Goal: Task Accomplishment & Management: Manage account settings

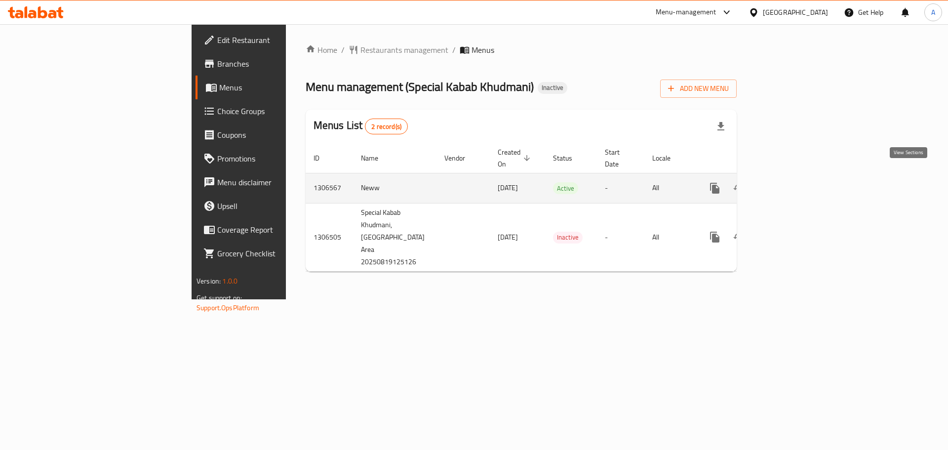
click at [792, 182] on icon "enhanced table" at bounding box center [786, 188] width 12 height 12
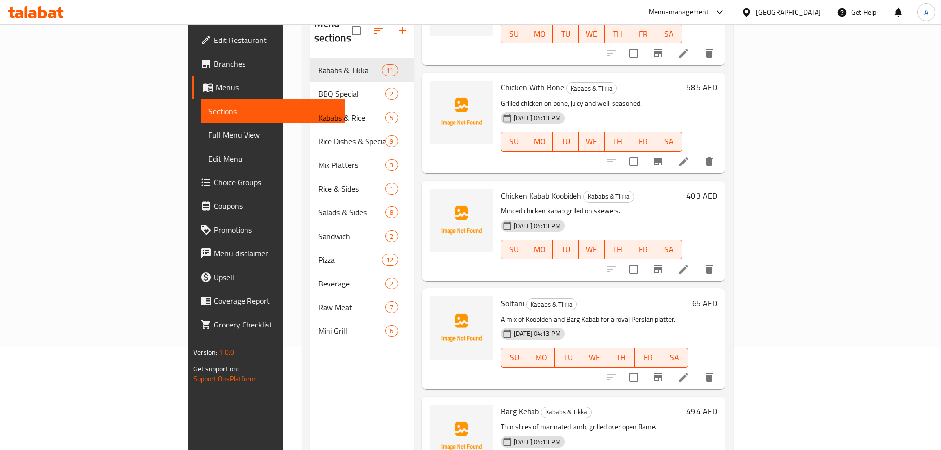
scroll to position [138, 0]
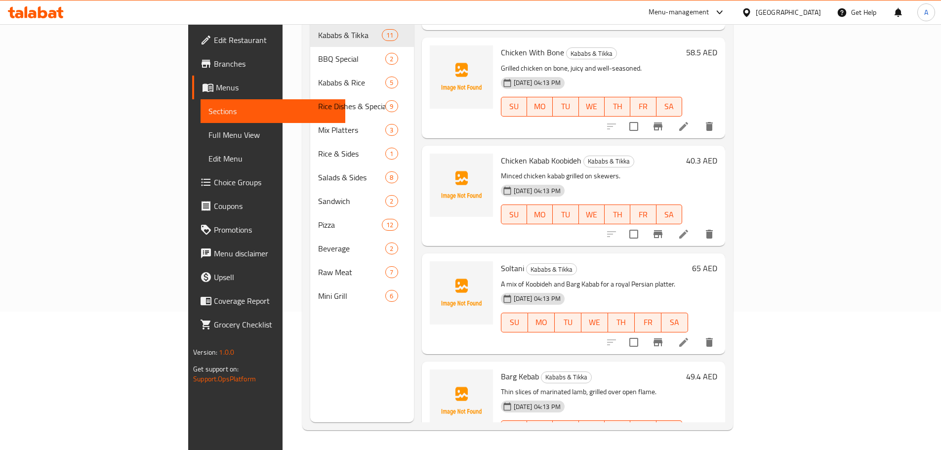
click at [208, 131] on span "Full Menu View" at bounding box center [272, 135] width 129 height 12
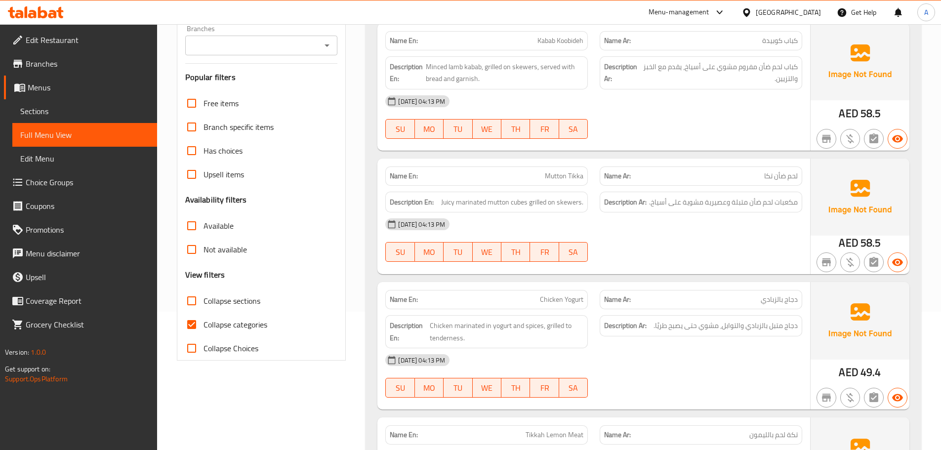
drag, startPoint x: 188, startPoint y: 321, endPoint x: 209, endPoint y: 304, distance: 27.8
click at [188, 321] on input "Collapse categories" at bounding box center [192, 325] width 24 height 24
checkbox input "false"
click at [315, 191] on div "Free items Branch specific items Has choices Upsell items Availability filters …" at bounding box center [261, 225] width 153 height 269
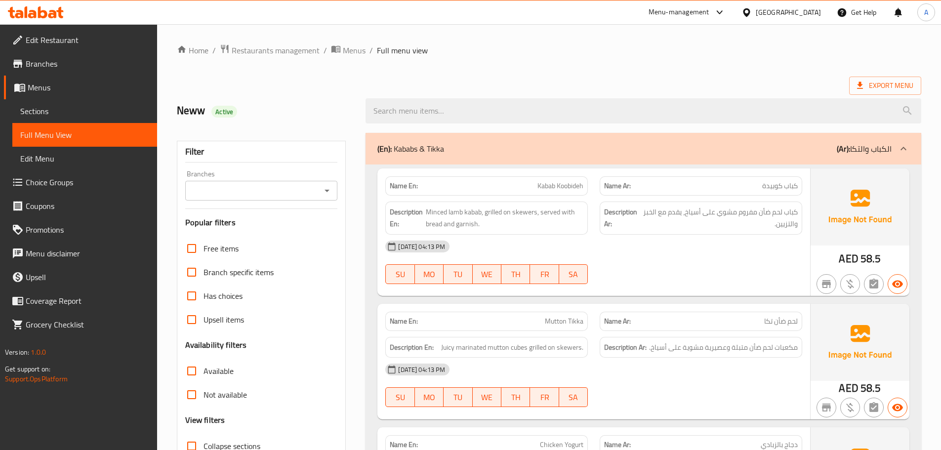
drag, startPoint x: 515, startPoint y: 65, endPoint x: 511, endPoint y: 311, distance: 245.9
click at [876, 82] on span "Export Menu" at bounding box center [885, 85] width 56 height 12
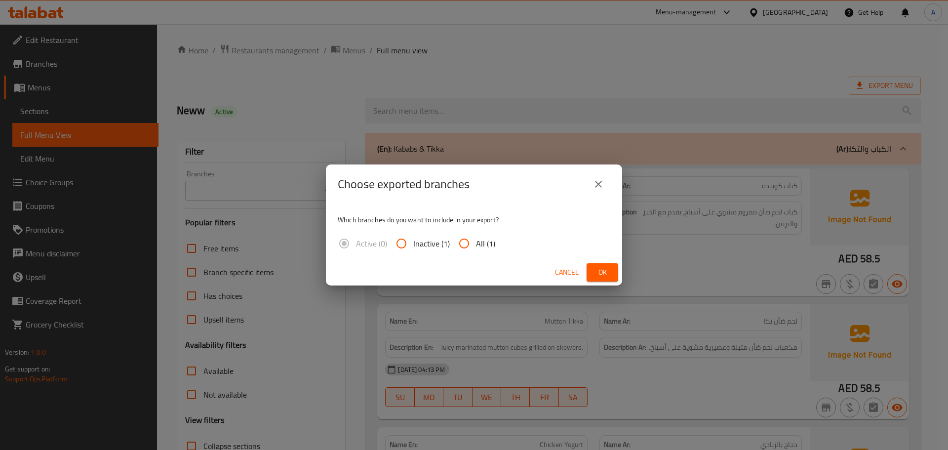
click at [476, 248] on span "All (1)" at bounding box center [485, 243] width 19 height 12
click at [475, 248] on input "All (1)" at bounding box center [464, 244] width 24 height 24
radio input "true"
click at [610, 275] on button "Ok" at bounding box center [603, 272] width 32 height 18
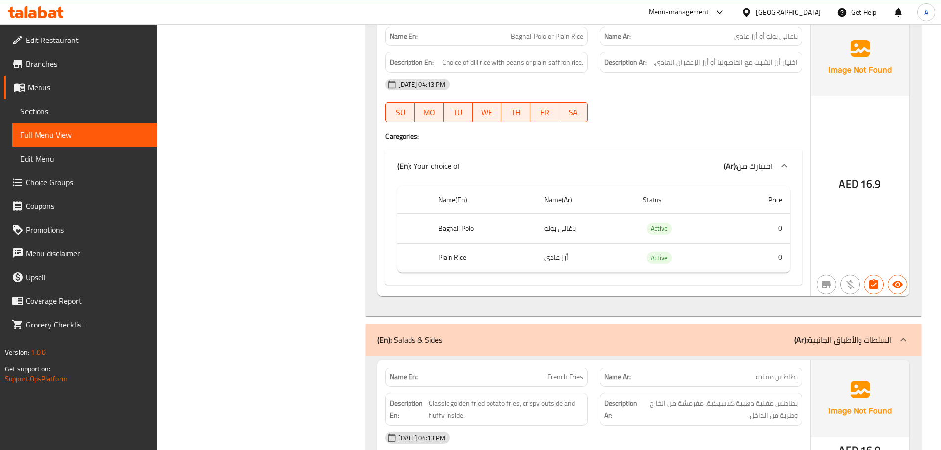
scroll to position [4334, 0]
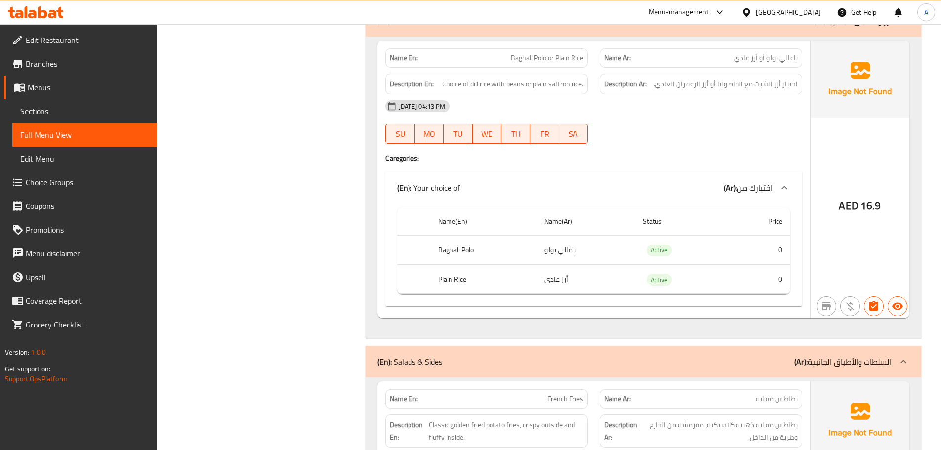
drag, startPoint x: 540, startPoint y: 60, endPoint x: 399, endPoint y: 183, distance: 186.9
copy span "Baghali Polo or Plain Rice"
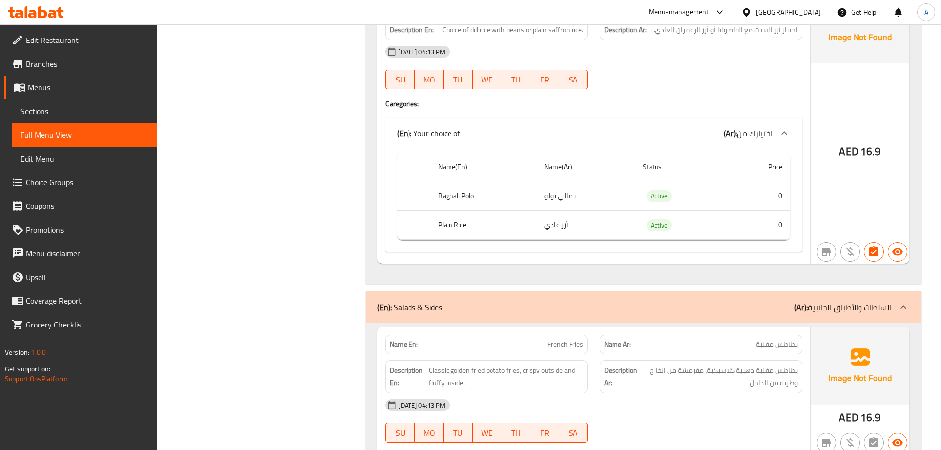
scroll to position [4433, 0]
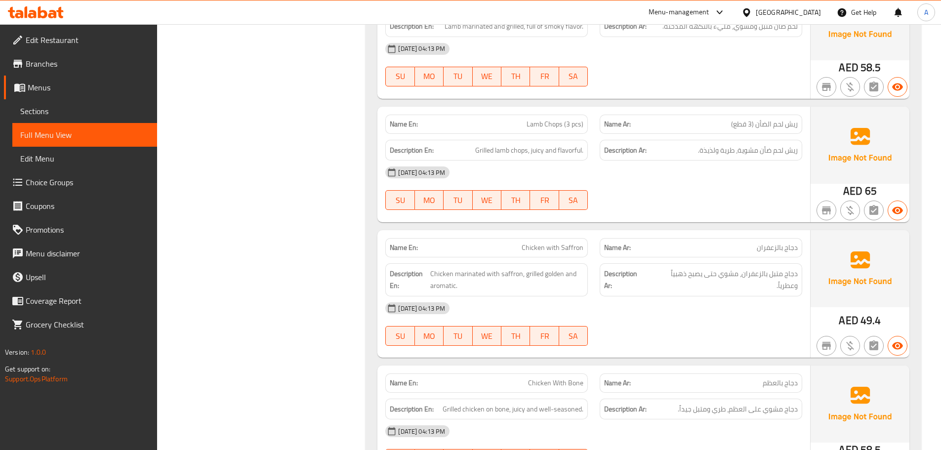
scroll to position [0, 0]
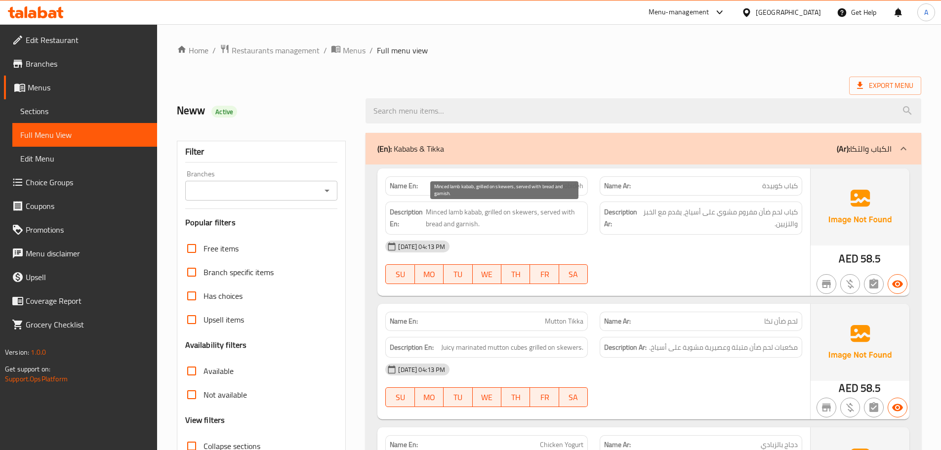
click at [464, 226] on span "Minced lamb kabab, grilled on skewers, served with bread and garnish." at bounding box center [505, 218] width 158 height 24
click at [717, 269] on div "19-08-2025 04:13 PM SU MO TU WE TH FR SA" at bounding box center [593, 262] width 429 height 55
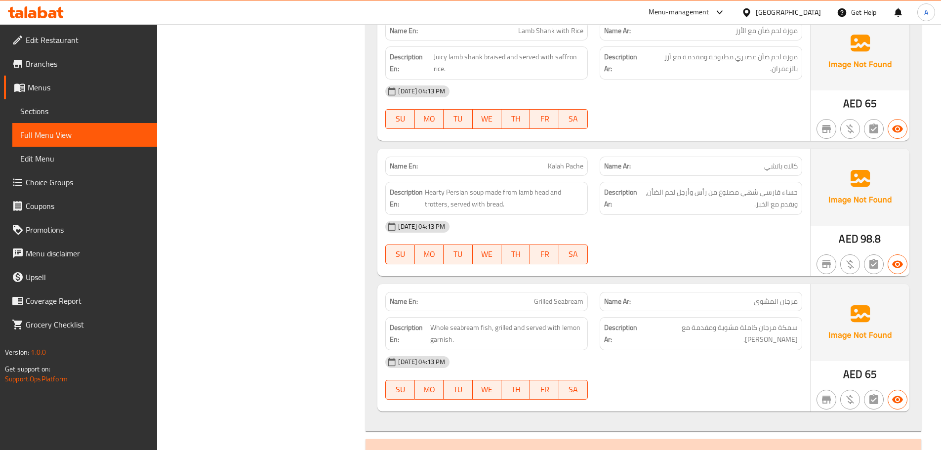
scroll to position [3456, 0]
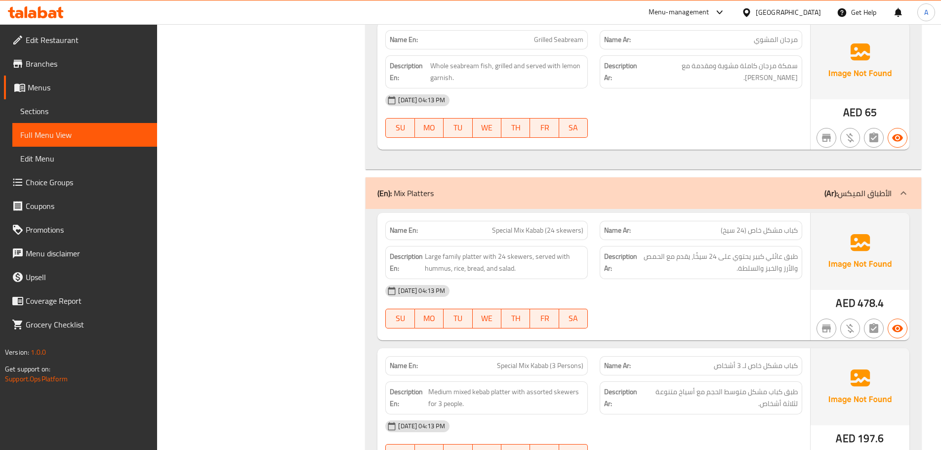
scroll to position [3454, 0]
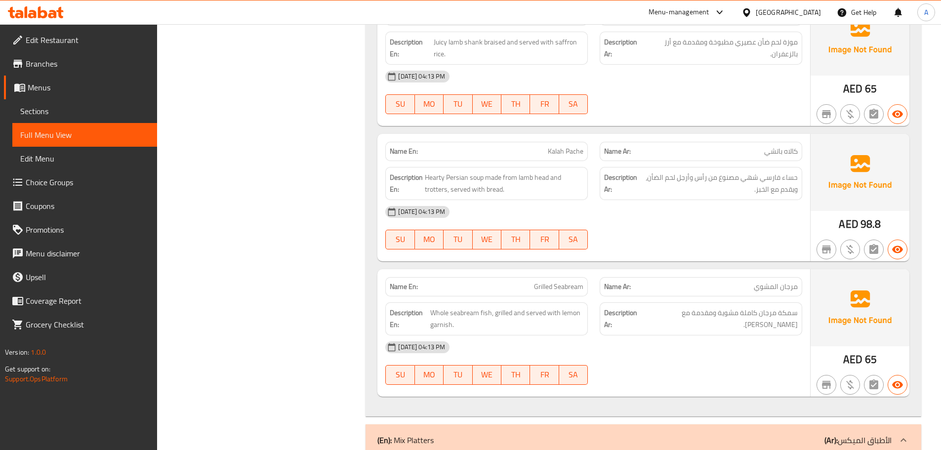
copy span "Seabream"
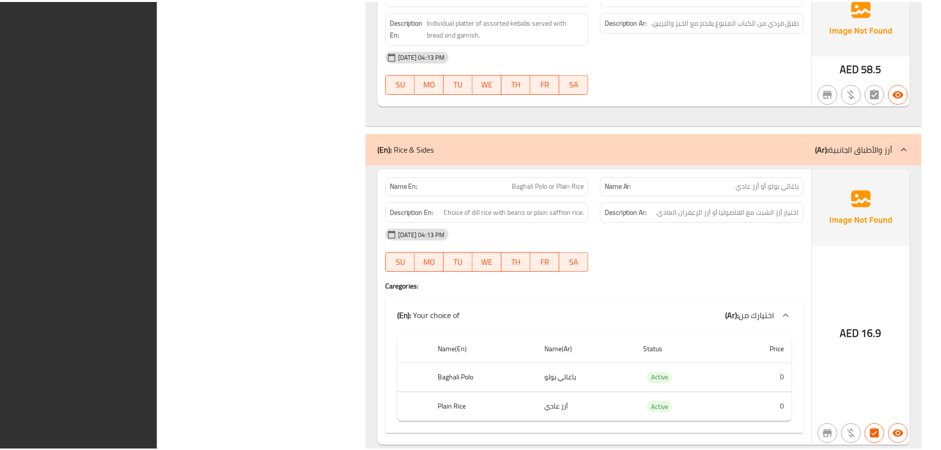
scroll to position [4392, 0]
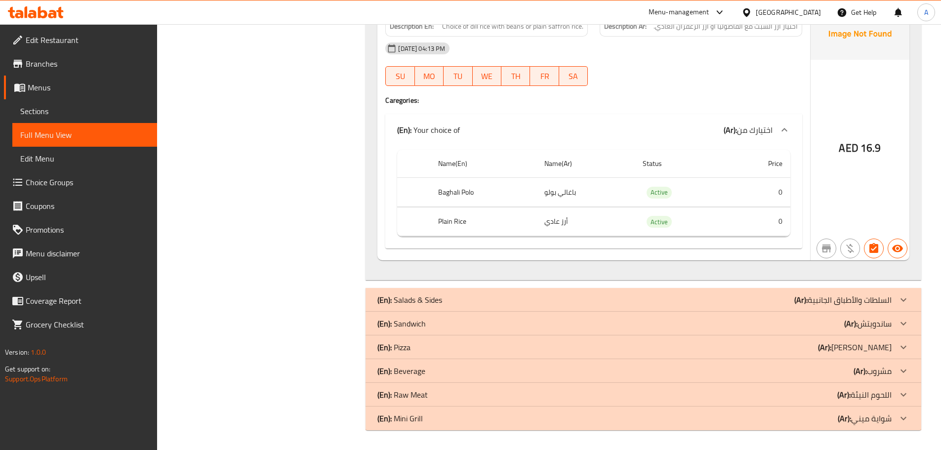
click at [49, 66] on span "Branches" at bounding box center [87, 64] width 123 height 12
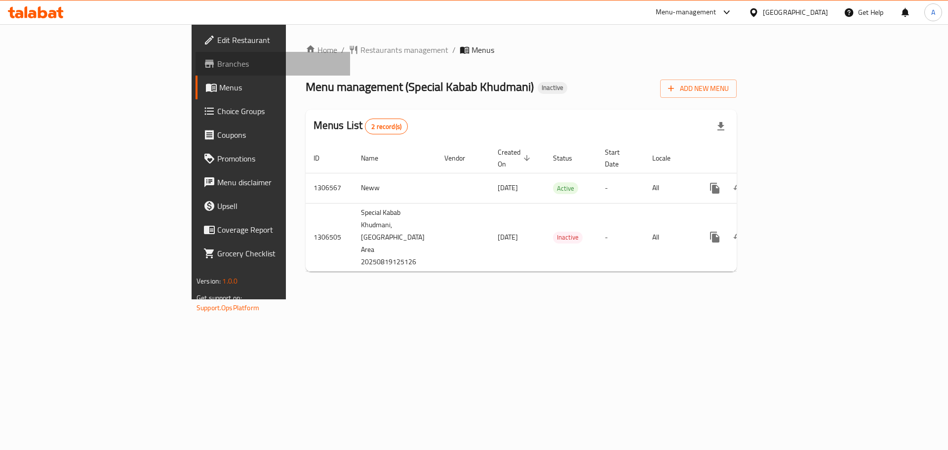
click at [196, 54] on link "Branches" at bounding box center [273, 64] width 155 height 24
